Goal: Task Accomplishment & Management: Manage account settings

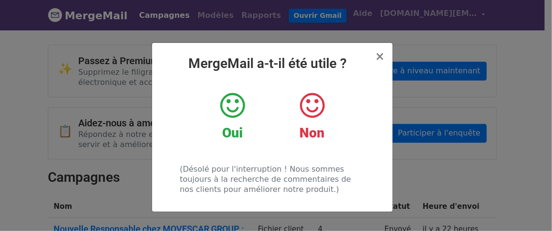
click at [234, 117] on icon at bounding box center [232, 105] width 25 height 29
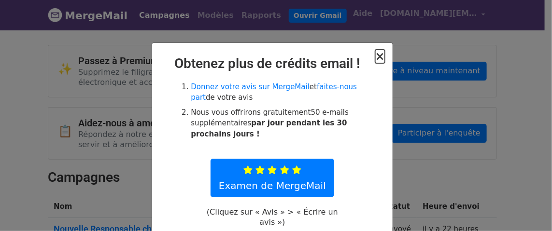
click at [379, 54] on font "×" at bounding box center [380, 57] width 10 height 14
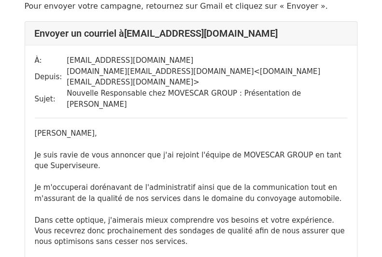
scroll to position [96, 0]
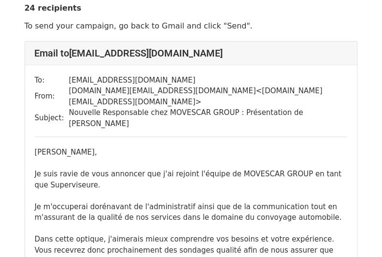
scroll to position [48, 0]
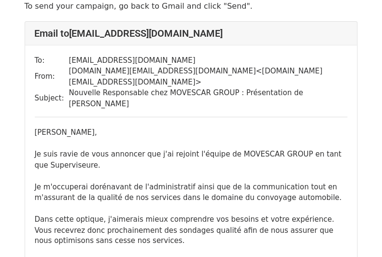
click at [266, 88] on div "To: fazia.irnatene@irh.fr From: clsanchez.pro@movescar33.com < clsanchez.pro@mo…" at bounding box center [191, 256] width 332 height 423
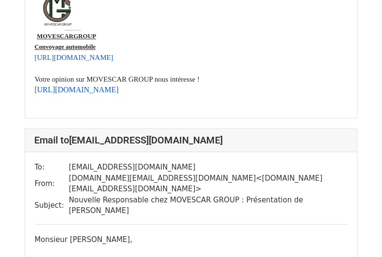
scroll to position [9461, 0]
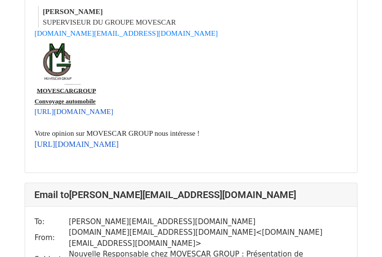
scroll to position [9944, 0]
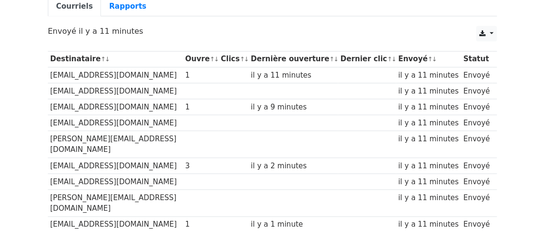
scroll to position [96, 0]
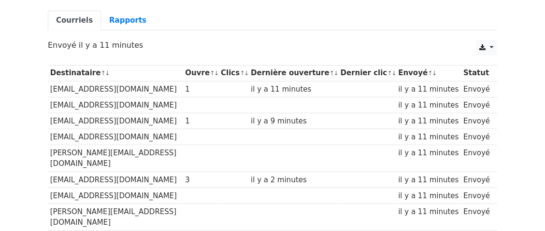
click at [238, 84] on td at bounding box center [233, 89] width 30 height 16
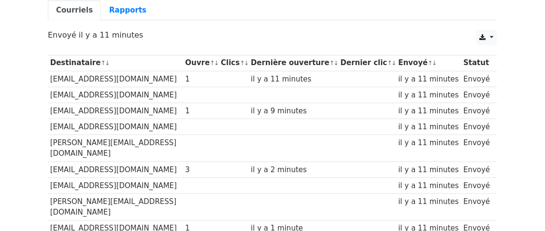
scroll to position [48, 0]
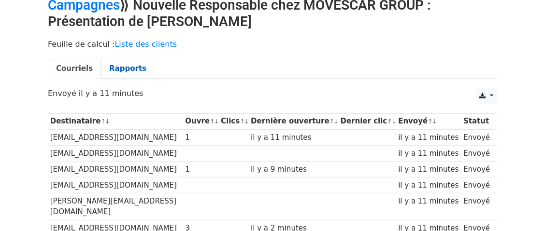
click at [132, 67] on font "Rapports" at bounding box center [127, 68] width 37 height 9
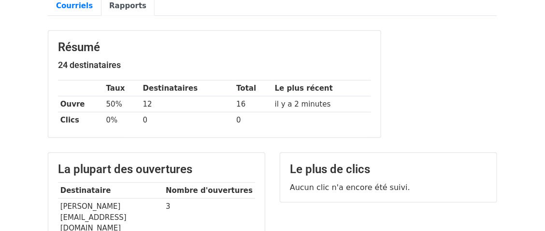
scroll to position [96, 0]
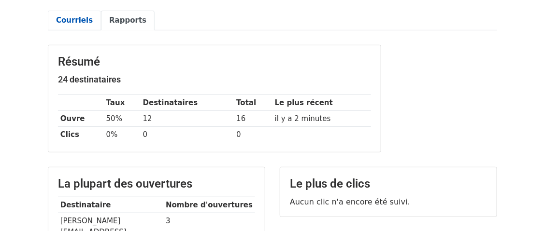
click at [72, 20] on font "Courriels" at bounding box center [74, 20] width 37 height 9
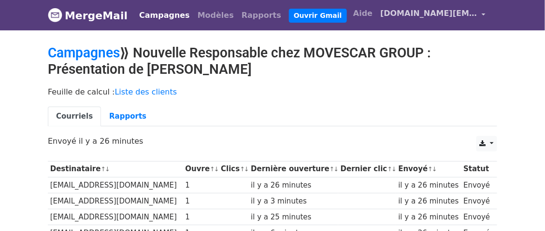
click at [455, 11] on font "[DOMAIN_NAME][EMAIL_ADDRESS][DOMAIN_NAME]" at bounding box center [491, 13] width 223 height 9
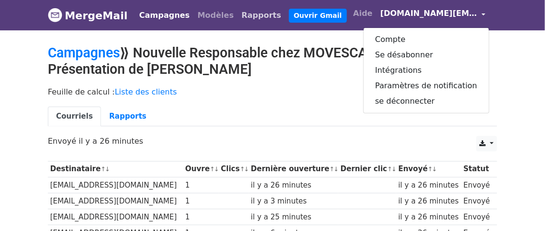
click at [242, 19] on font "Rapports" at bounding box center [261, 15] width 40 height 9
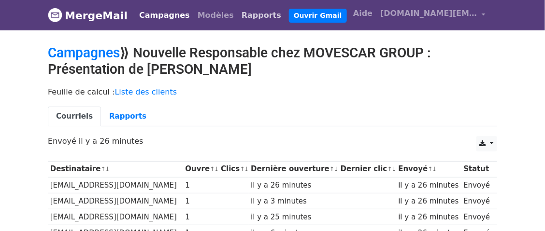
click at [241, 18] on font "Rapports" at bounding box center [261, 15] width 40 height 9
click at [194, 8] on link "Modèles" at bounding box center [216, 15] width 44 height 19
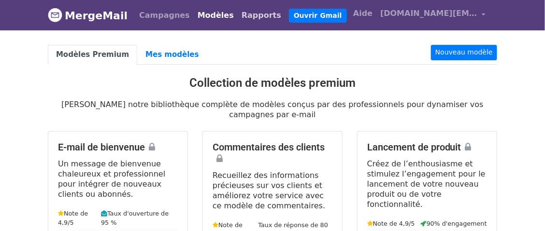
click at [241, 16] on font "Rapports" at bounding box center [261, 15] width 40 height 9
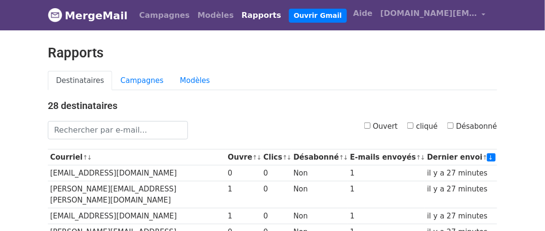
click at [370, 124] on input "Ouvert" at bounding box center [367, 126] width 6 height 6
checkbox input "true"
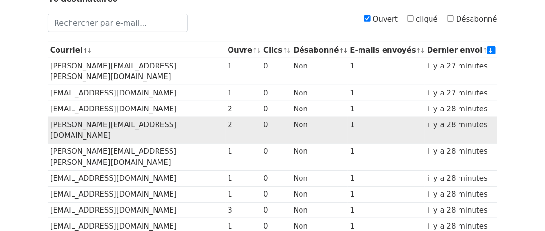
scroll to position [48, 0]
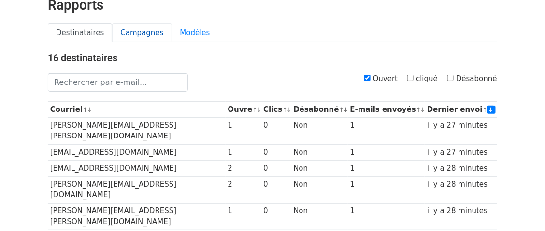
click at [150, 31] on font "Campagnes" at bounding box center [141, 32] width 43 height 9
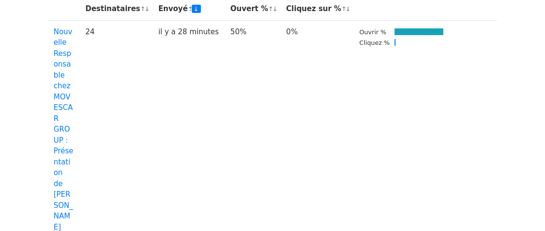
scroll to position [145, 0]
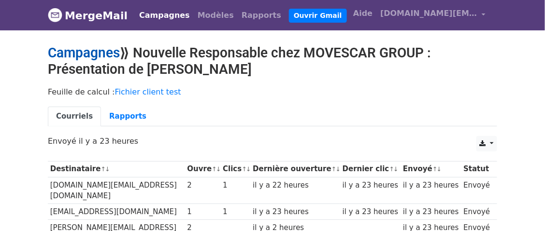
click at [101, 56] on font "Campagnes" at bounding box center [84, 53] width 72 height 16
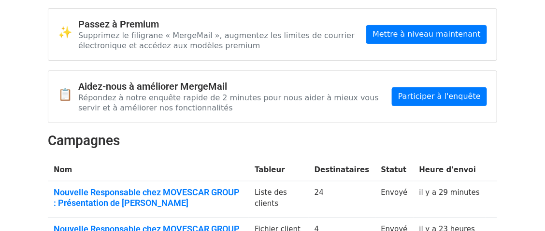
scroll to position [96, 0]
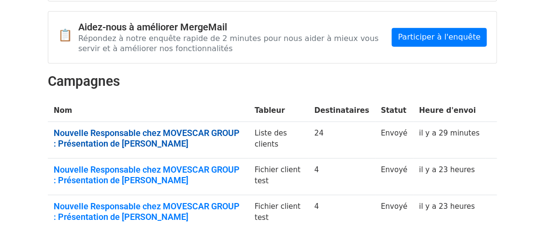
click at [144, 139] on font "Nouvelle Responsable chez MOVESCAR GROUP : Présentation de [PERSON_NAME]" at bounding box center [147, 138] width 186 height 21
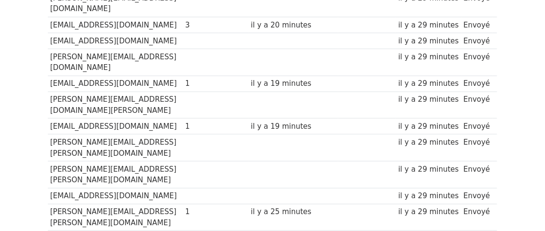
scroll to position [23, 0]
